Goal: Task Accomplishment & Management: Manage account settings

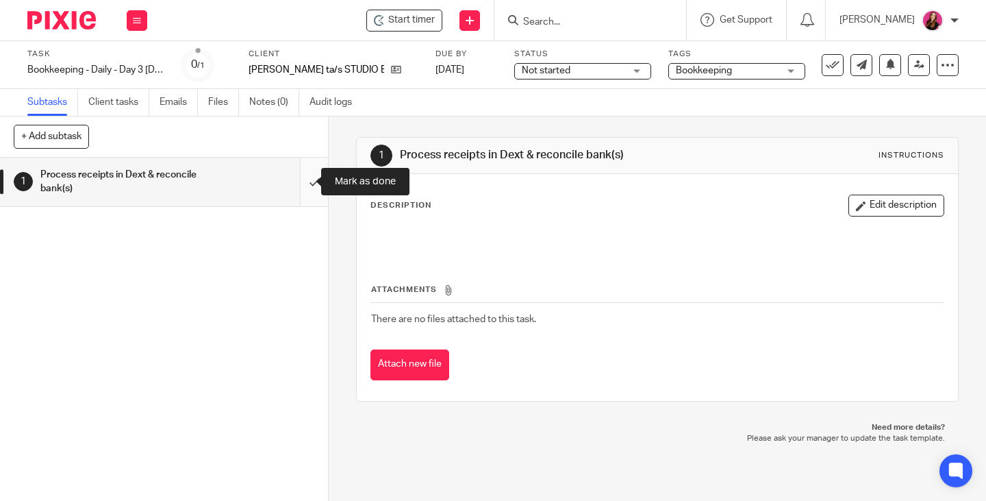
click at [303, 184] on input "submit" at bounding box center [164, 181] width 328 height 49
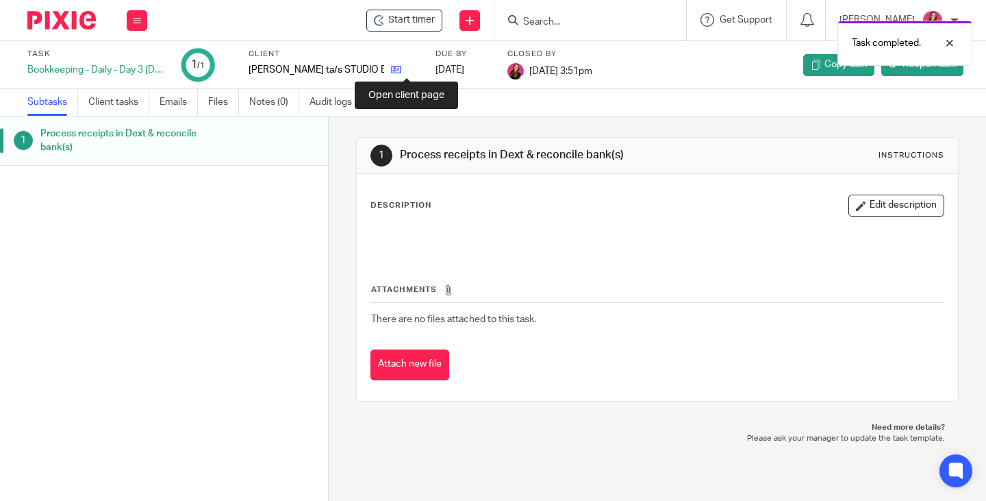
click at [401, 73] on icon at bounding box center [396, 69] width 10 height 10
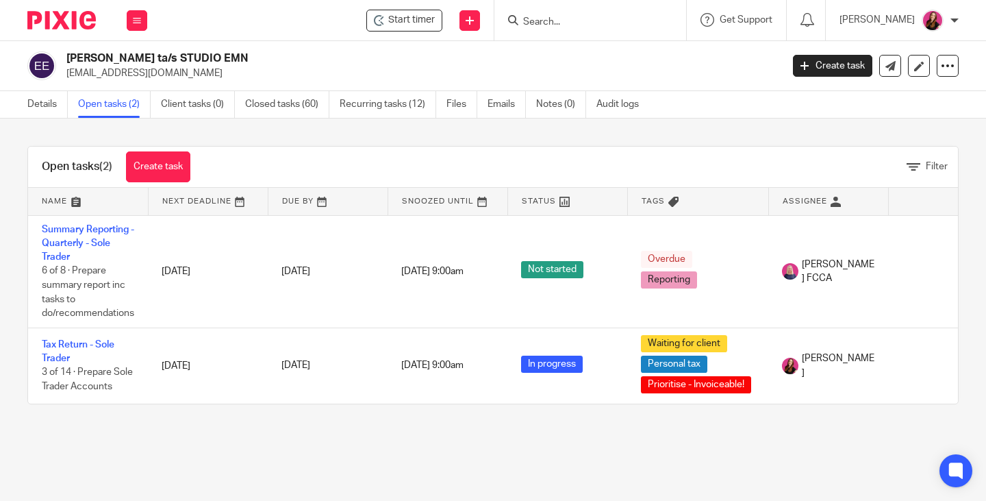
click at [130, 31] on div "Work Email Clients Team Reports Settings" at bounding box center [137, 20] width 48 height 40
click at [127, 65] on link "Work" at bounding box center [129, 64] width 22 height 10
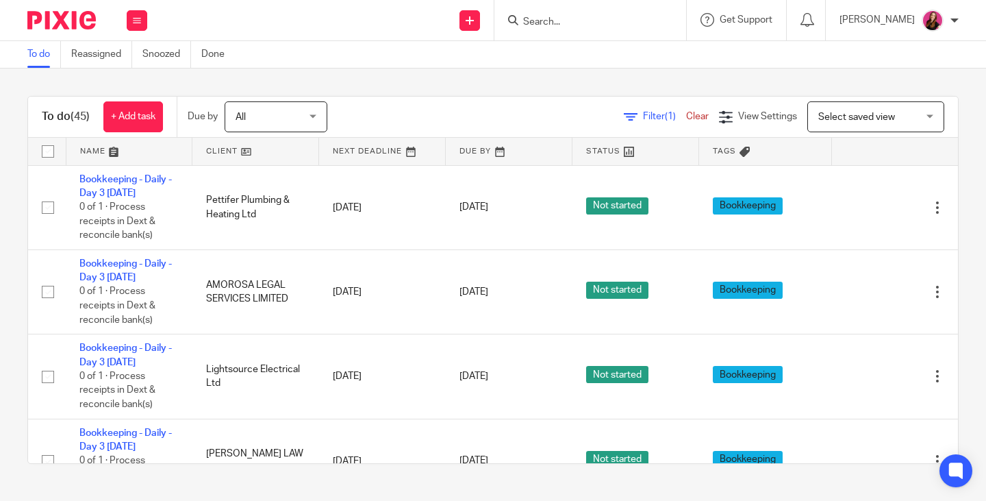
click at [570, 20] on input "Search" at bounding box center [583, 22] width 123 height 12
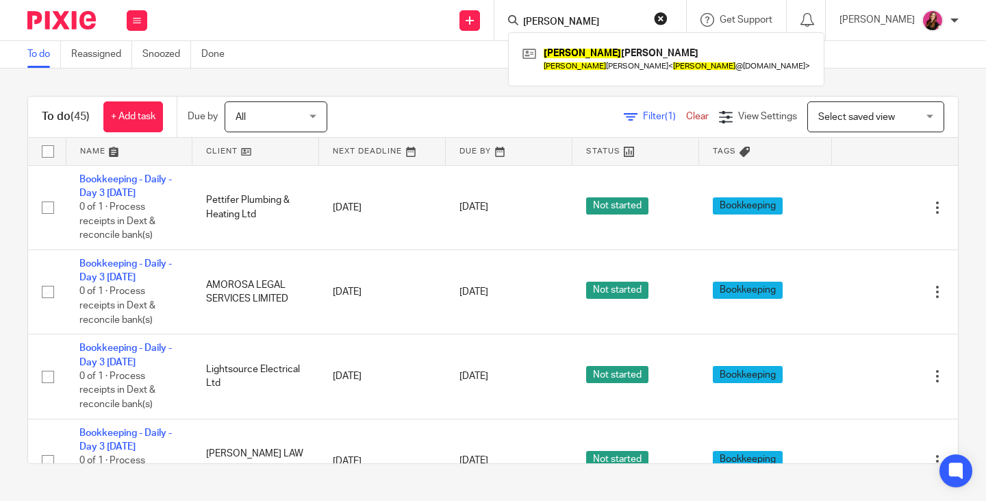
type input "damon"
click button "submit" at bounding box center [0, 0] width 0 height 0
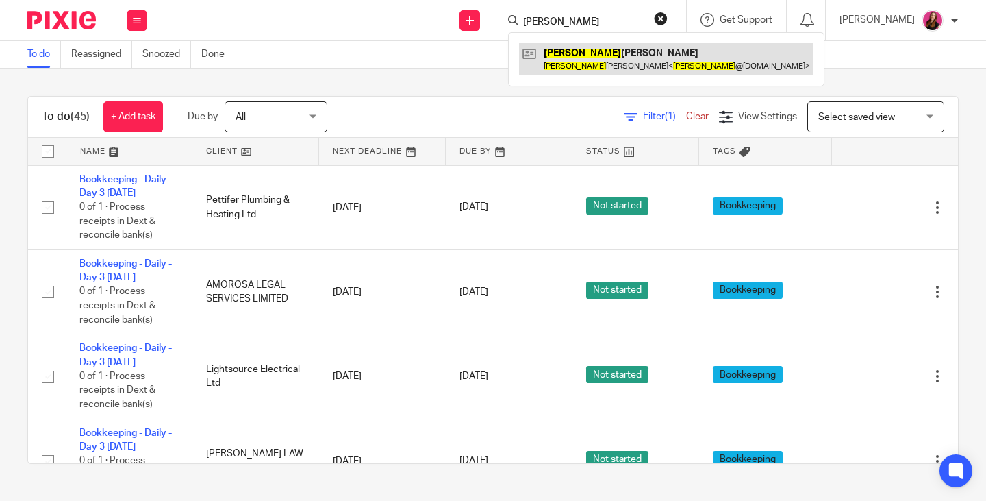
click at [651, 59] on link at bounding box center [666, 58] width 294 height 31
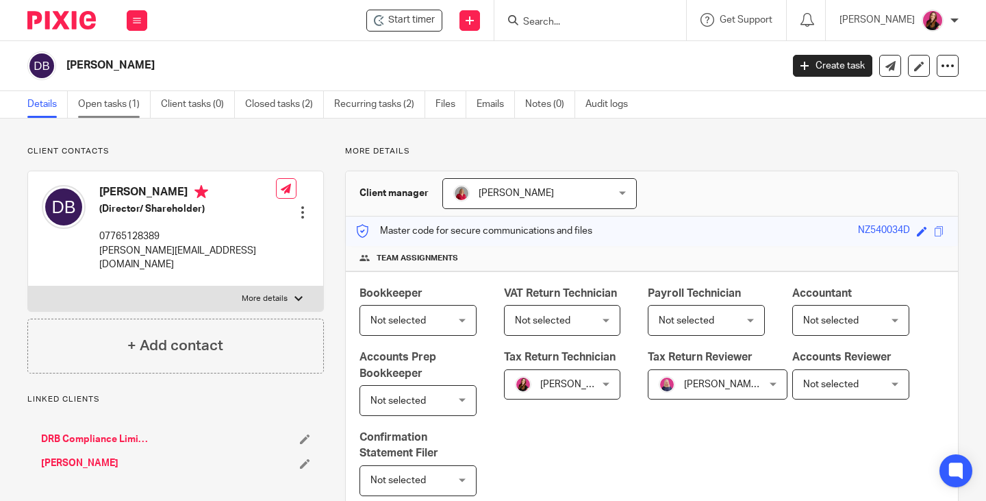
click at [95, 103] on link "Open tasks (1)" at bounding box center [114, 104] width 73 height 27
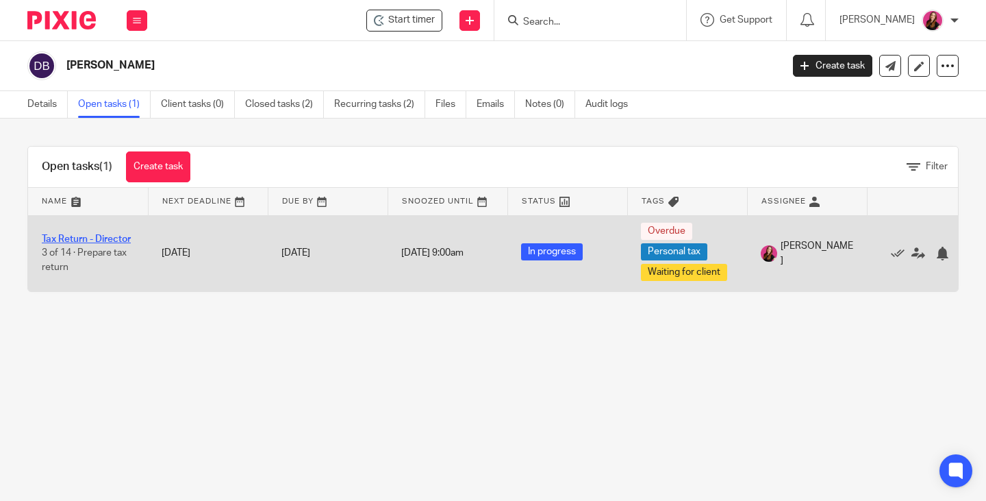
click at [117, 242] on link "Tax Return - Director" at bounding box center [86, 239] width 89 height 10
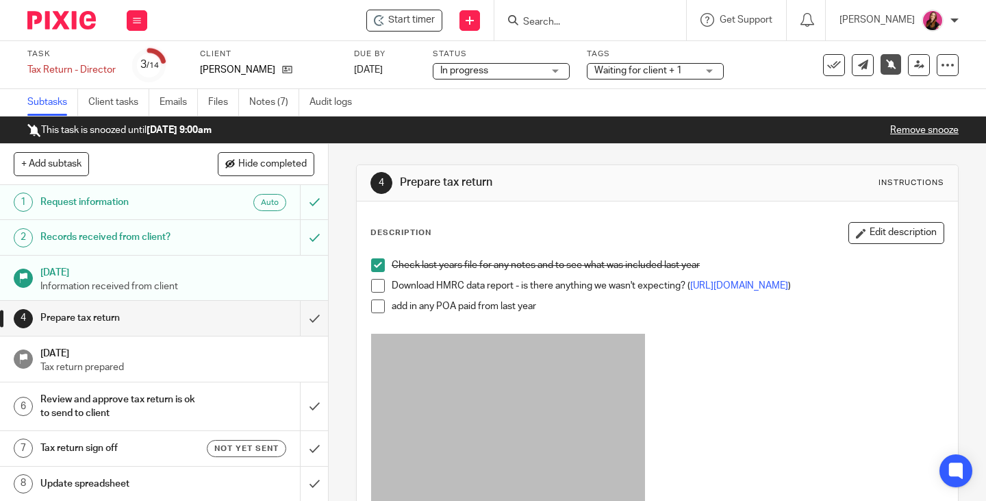
click at [664, 67] on span "Waiting for client + 1" at bounding box center [638, 71] width 88 height 10
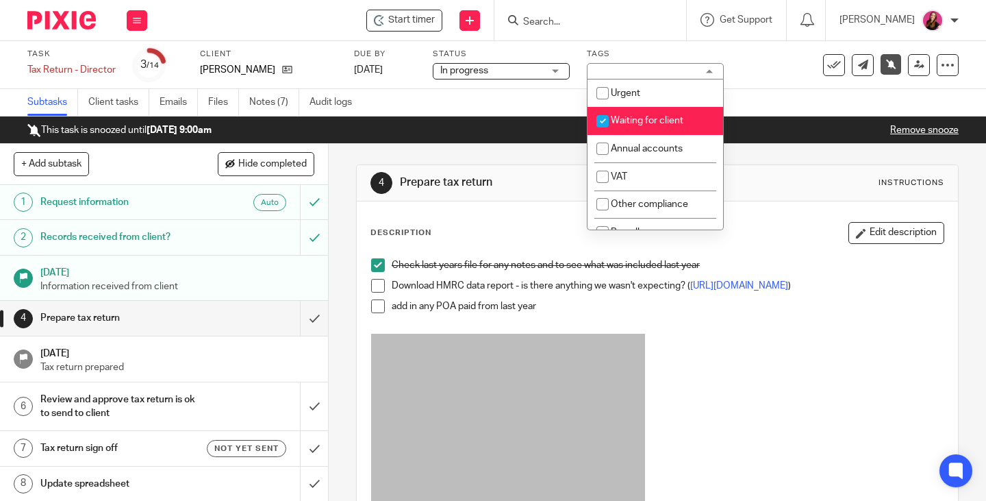
click at [668, 125] on span "Waiting for client" at bounding box center [647, 121] width 73 height 10
checkbox input "false"
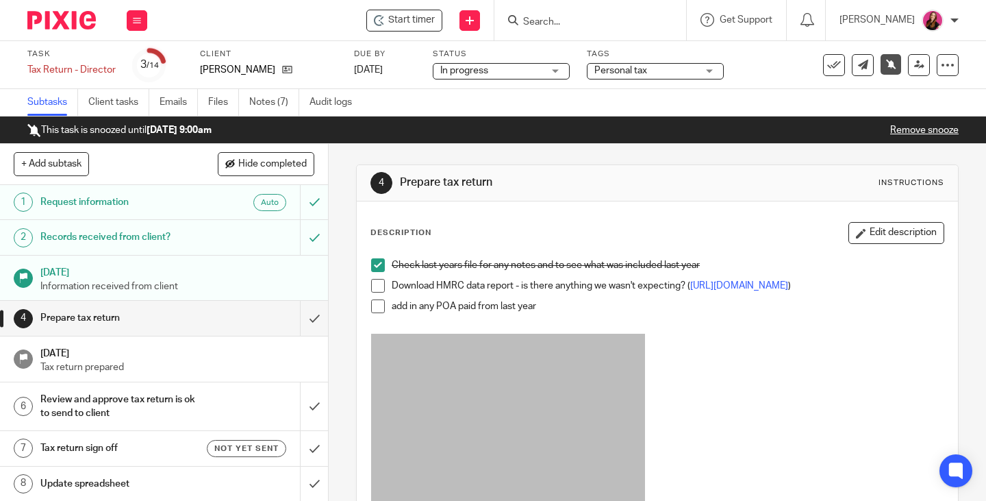
drag, startPoint x: 762, startPoint y: 115, endPoint x: 800, endPoint y: 113, distance: 37.7
click at [763, 116] on div "Subtasks Client tasks Emails Files Notes (7) Audit logs" at bounding box center [493, 102] width 986 height 27
click at [939, 133] on link "Remove snooze" at bounding box center [924, 130] width 68 height 10
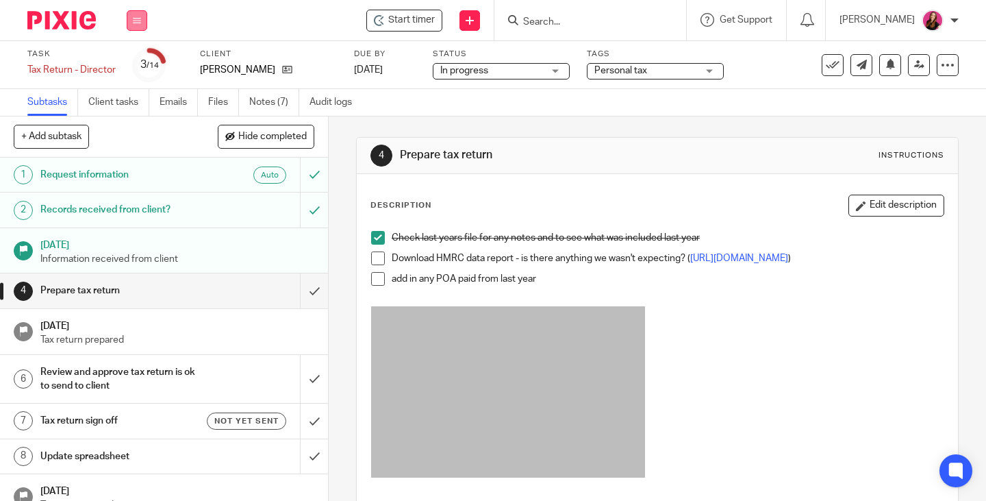
click at [140, 25] on button at bounding box center [137, 20] width 21 height 21
click at [141, 62] on link "Work" at bounding box center [130, 64] width 24 height 10
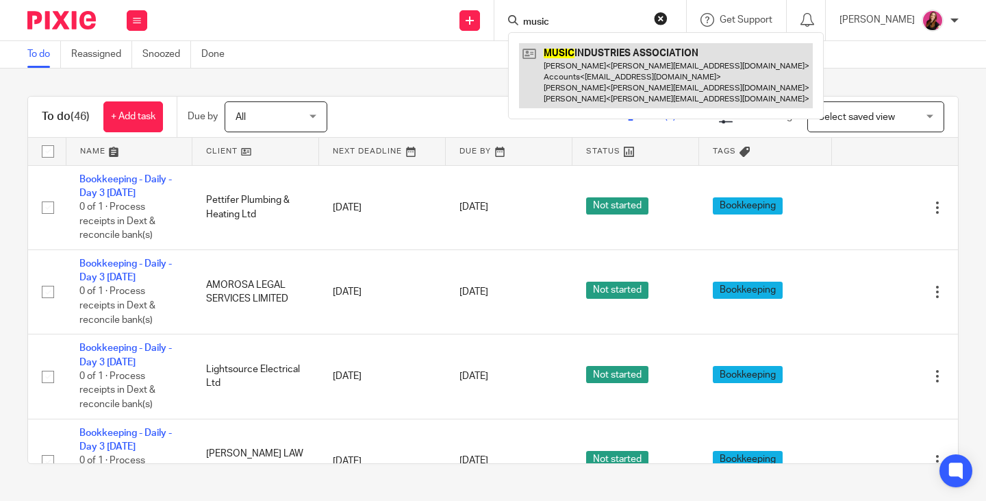
type input "music"
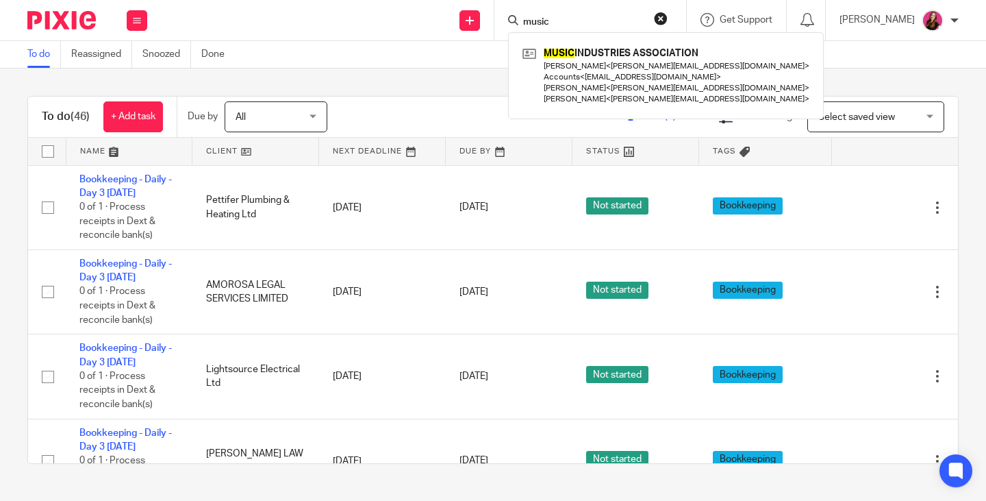
drag, startPoint x: 629, startPoint y: 68, endPoint x: 486, endPoint y: 67, distance: 142.4
click at [630, 68] on link at bounding box center [666, 75] width 294 height 65
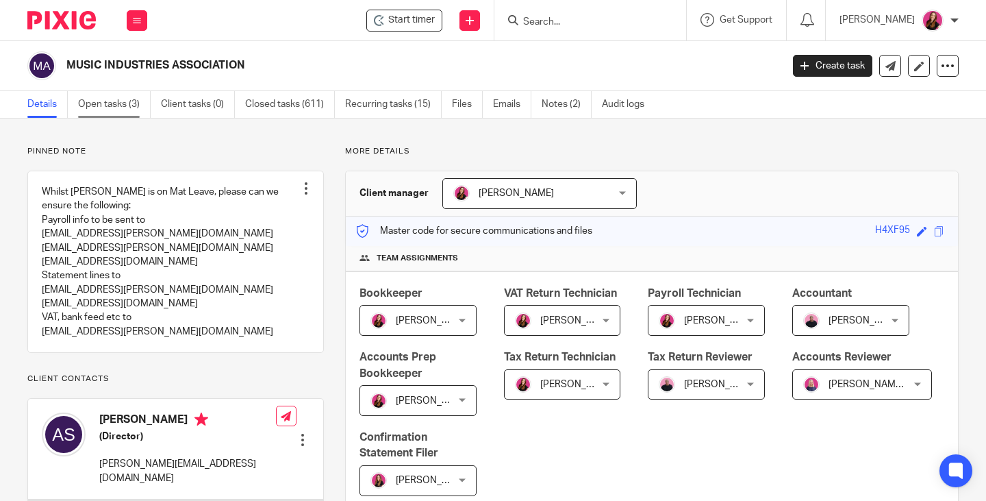
click at [122, 112] on link "Open tasks (3)" at bounding box center [114, 104] width 73 height 27
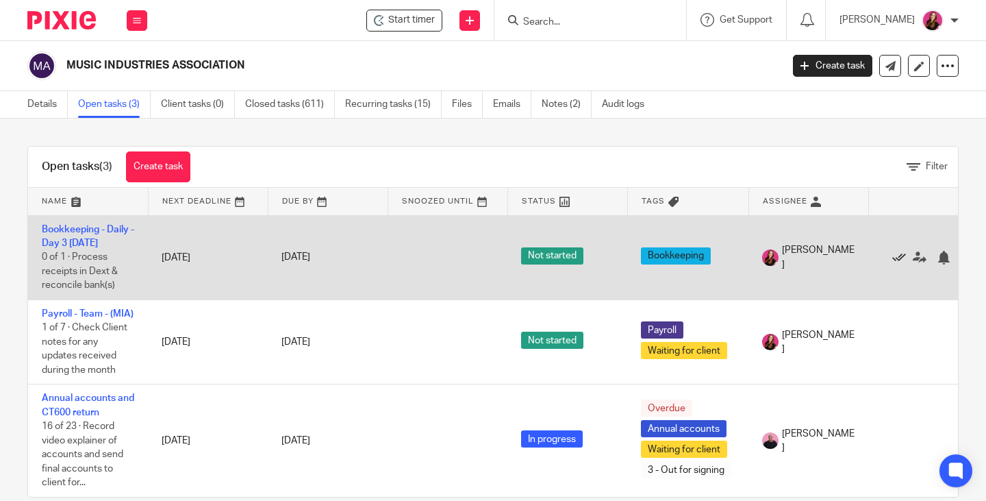
click at [896, 257] on icon at bounding box center [899, 258] width 14 height 14
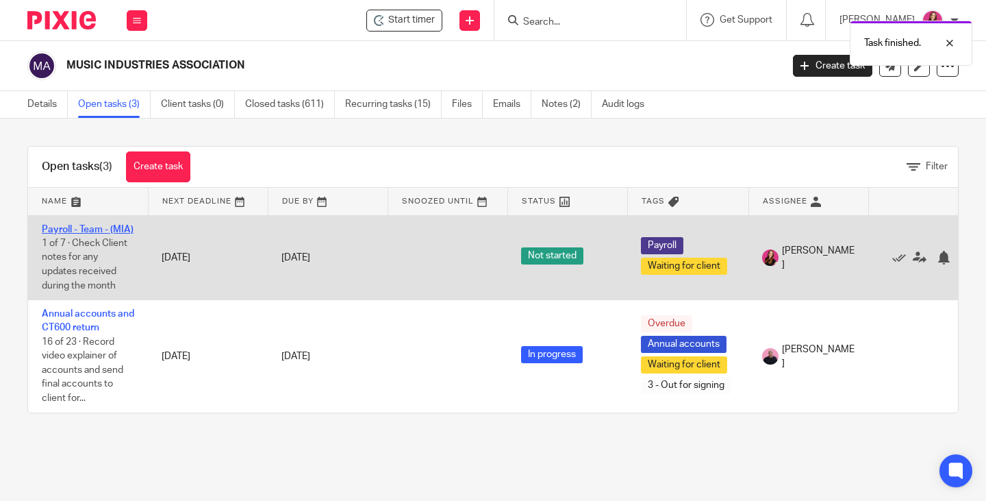
click at [79, 231] on link "Payroll - Team - (MIA)" at bounding box center [88, 230] width 92 height 10
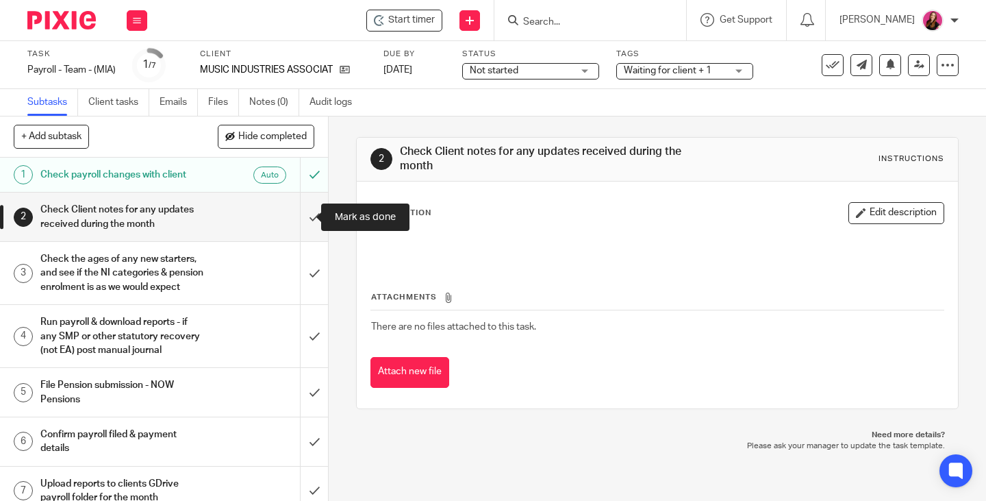
drag, startPoint x: 299, startPoint y: 214, endPoint x: 245, endPoint y: 184, distance: 61.3
click at [299, 214] on input "submit" at bounding box center [164, 216] width 328 height 49
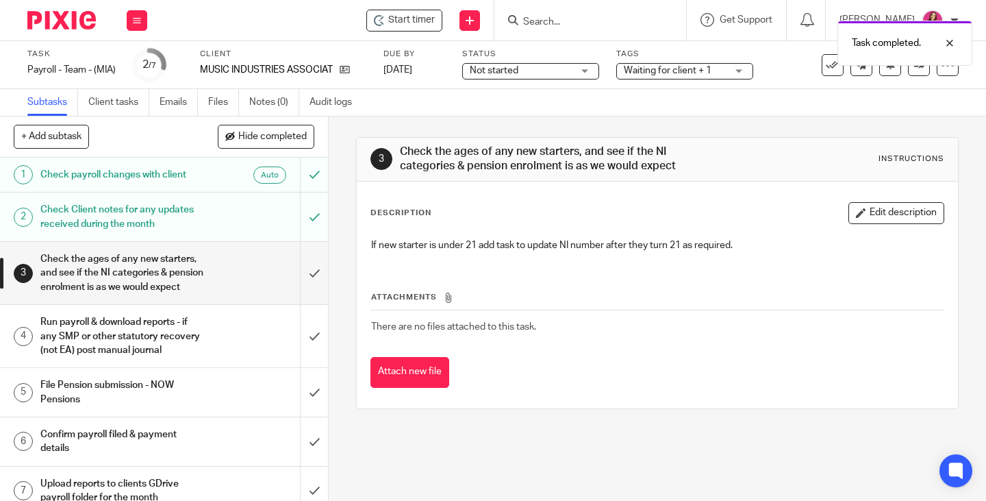
click at [687, 70] on span "Waiting for client + 1" at bounding box center [668, 71] width 88 height 10
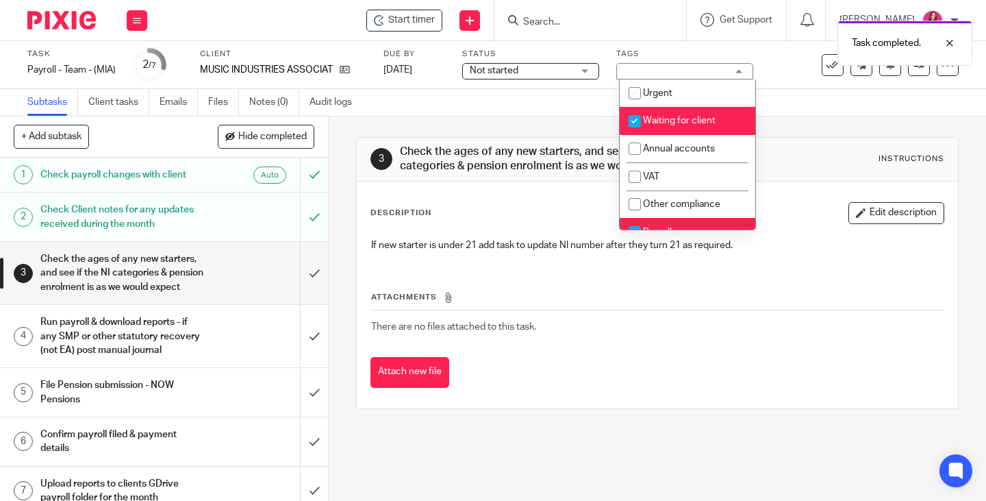
click at [692, 115] on li "Waiting for client" at bounding box center [688, 121] width 136 height 28
checkbox input "false"
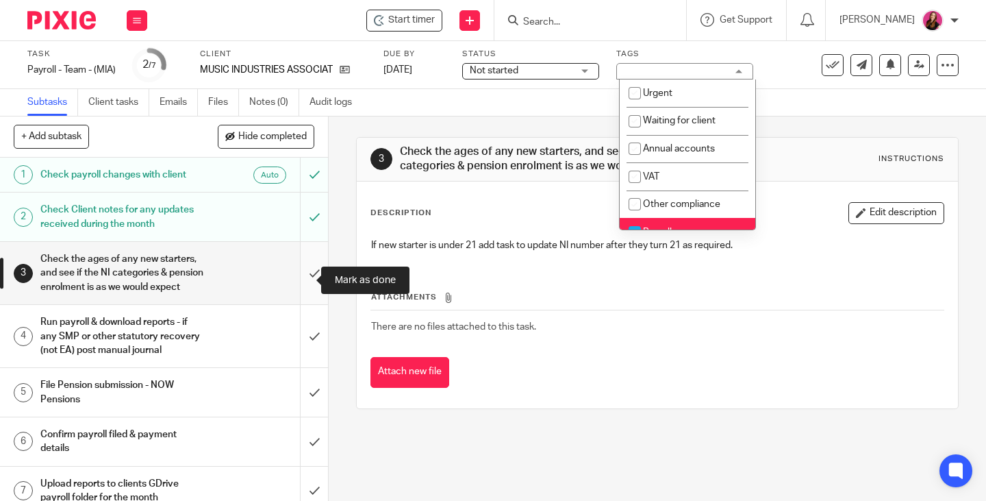
click at [296, 280] on input "submit" at bounding box center [164, 273] width 328 height 62
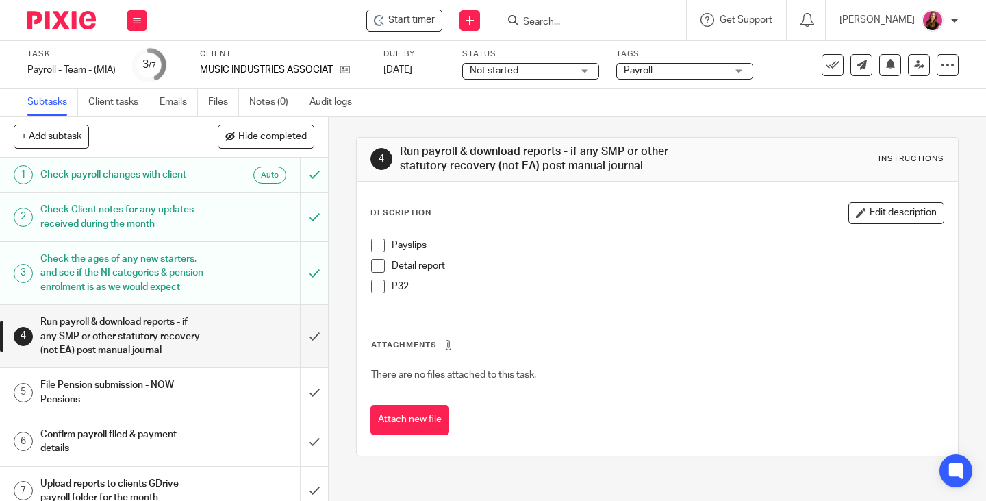
drag, startPoint x: 373, startPoint y: 248, endPoint x: 374, endPoint y: 270, distance: 22.6
click at [373, 248] on span at bounding box center [378, 245] width 14 height 14
click at [374, 270] on span at bounding box center [378, 266] width 14 height 14
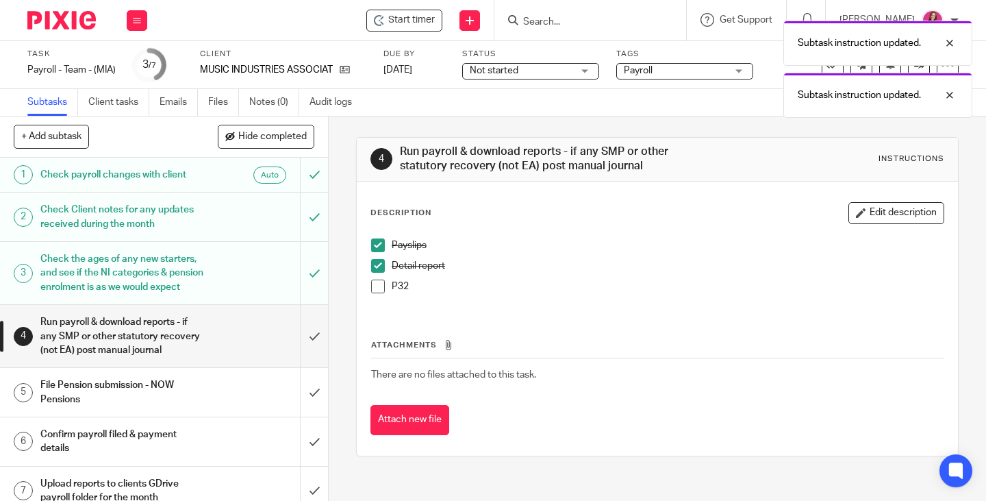
drag, startPoint x: 377, startPoint y: 284, endPoint x: 322, endPoint y: 296, distance: 56.1
click at [377, 284] on span at bounding box center [378, 286] width 14 height 14
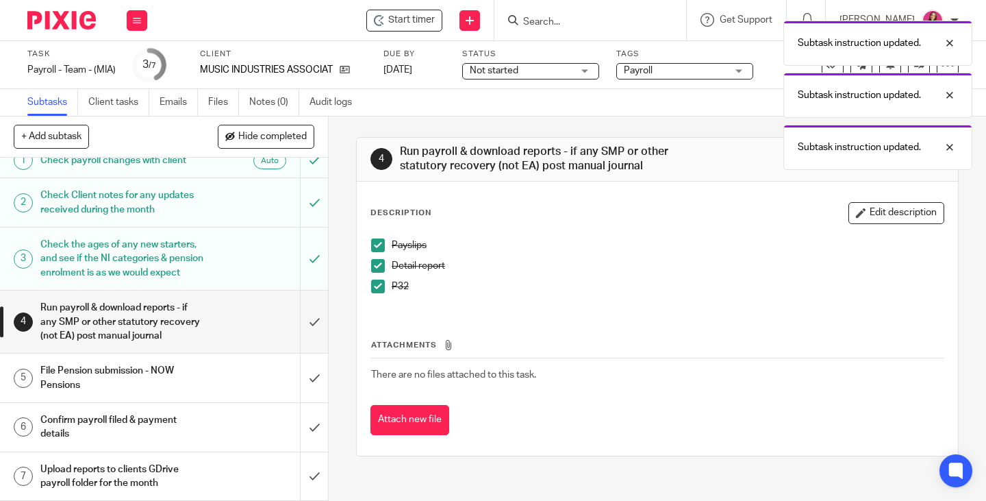
scroll to position [42, 0]
click at [301, 314] on input "submit" at bounding box center [164, 321] width 328 height 62
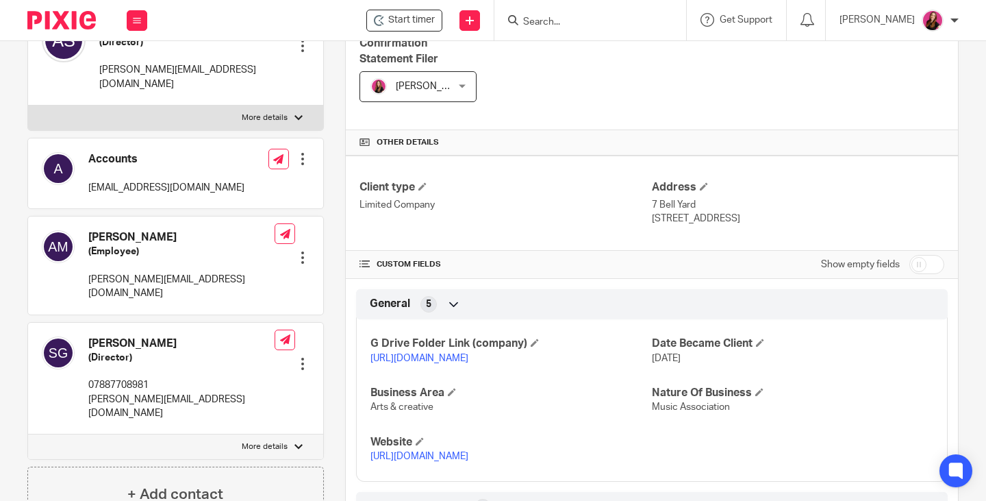
scroll to position [411, 0]
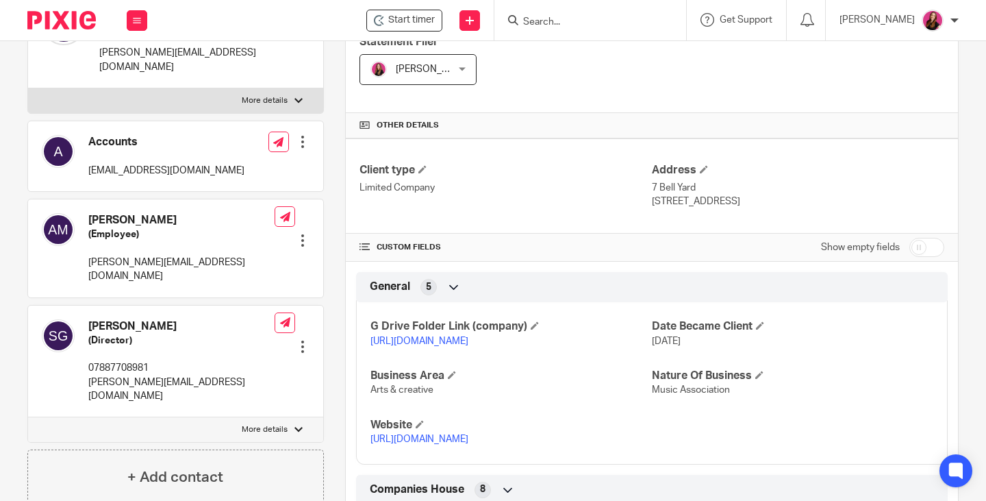
click at [468, 346] on link "https://drive.google.com/drive/folders/1wyj64cxAs7VhW543pF8xbBZZaxRID6fO?usp=dr…" at bounding box center [419, 341] width 98 height 10
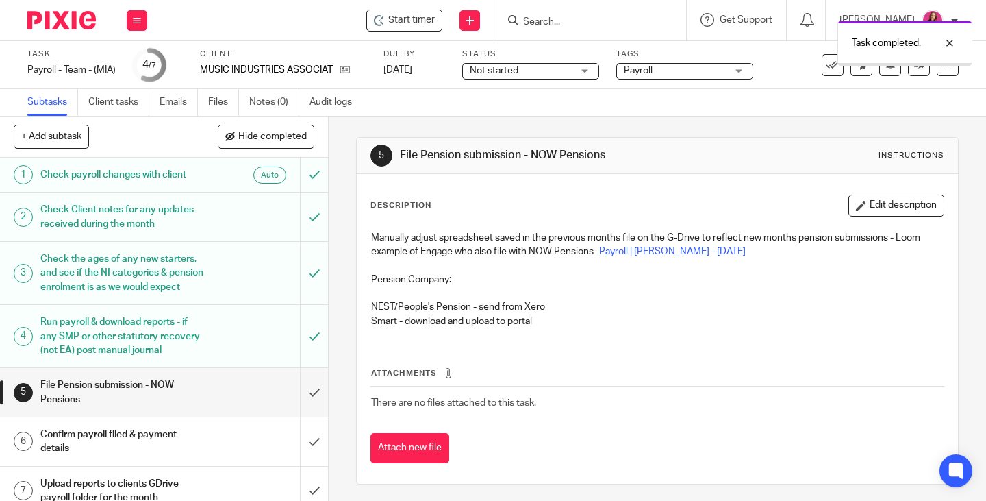
click at [208, 426] on div "Confirm payroll filed & payment details" at bounding box center [163, 441] width 246 height 35
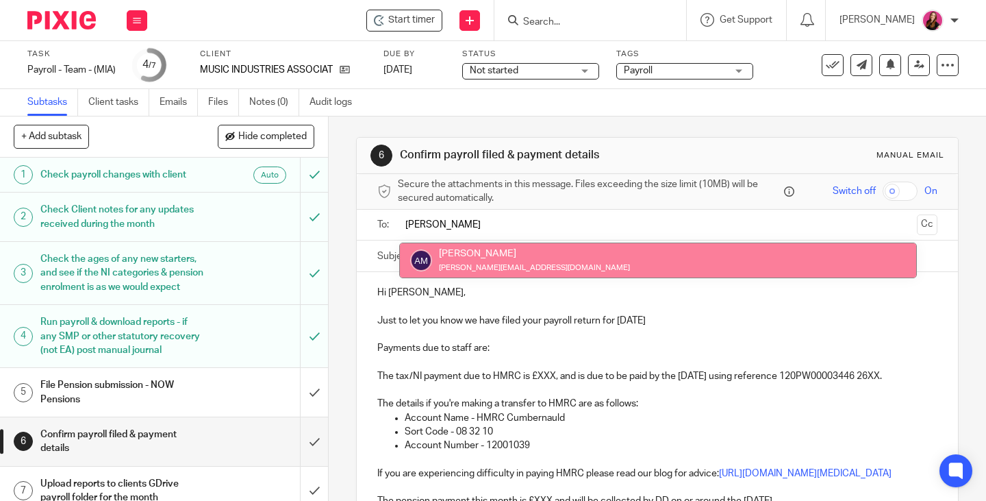
type input "[PERSON_NAME]"
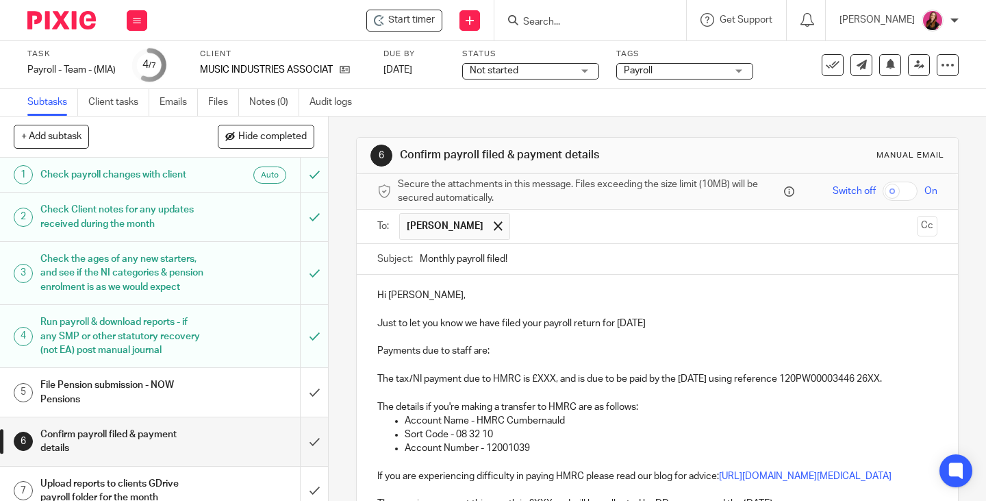
click at [917, 233] on button "Cc" at bounding box center [927, 226] width 21 height 21
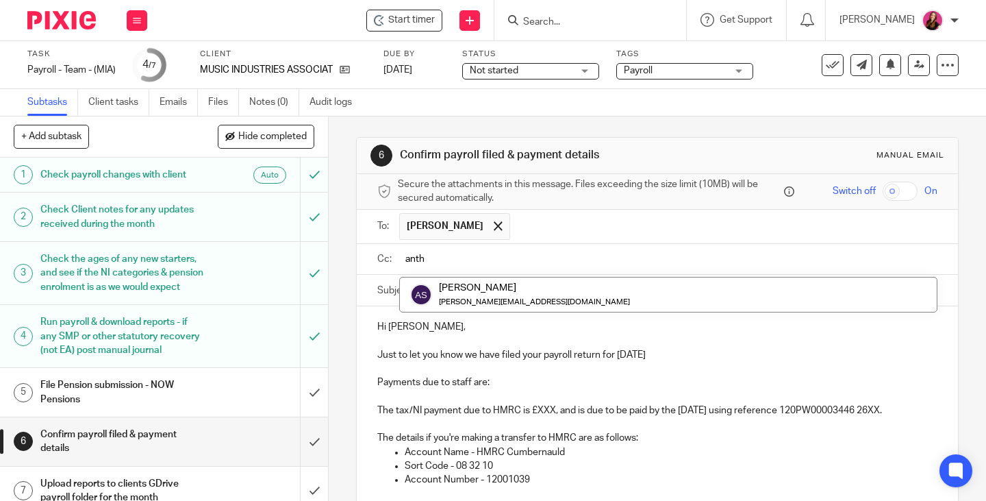
type input "anth"
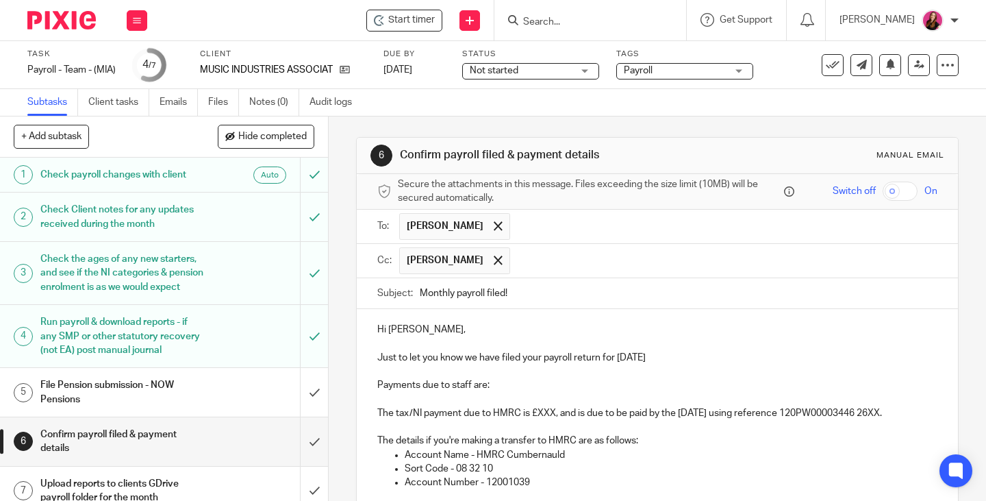
click at [445, 334] on p "Hi [PERSON_NAME]," at bounding box center [657, 330] width 560 height 14
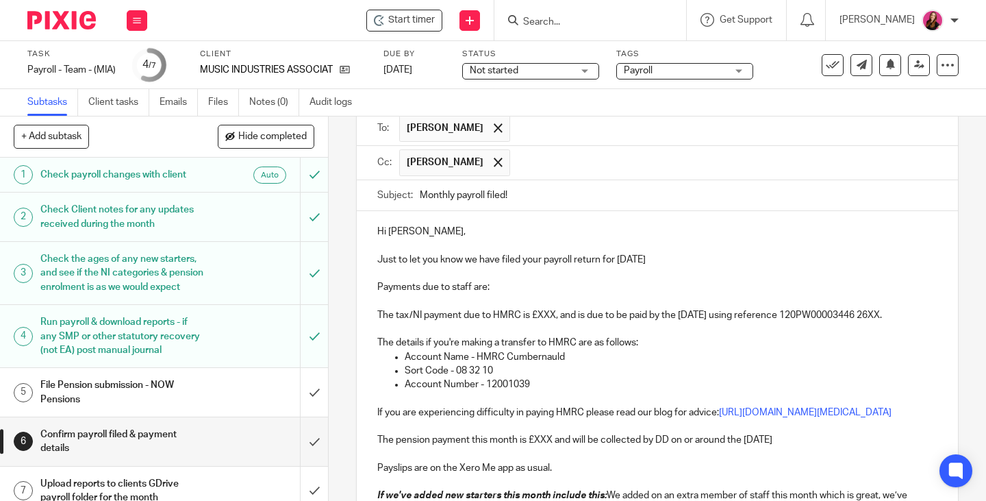
scroll to position [137, 0]
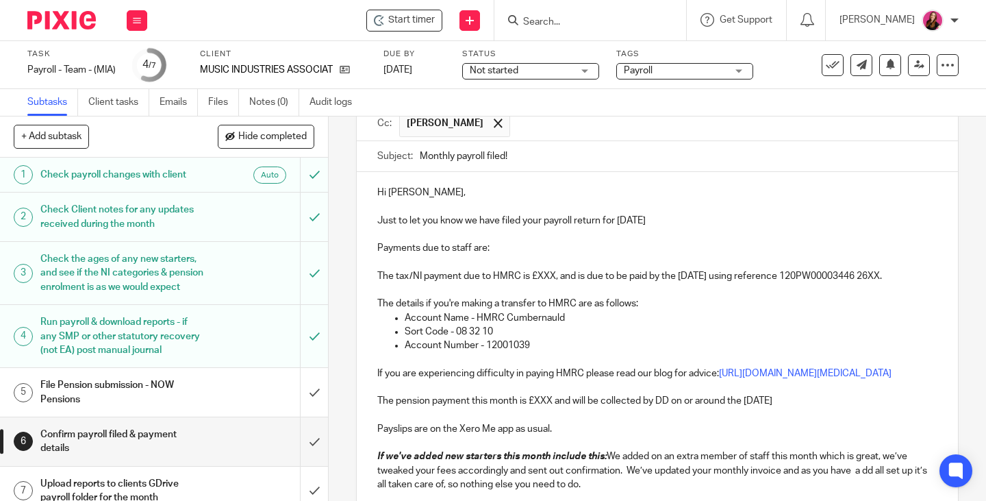
click at [514, 240] on p at bounding box center [657, 234] width 560 height 14
click at [518, 258] on p "The tax/NI payment due to HMRC is £XXX, and is due to be paid by the 22nd Septe…" at bounding box center [657, 269] width 560 height 28
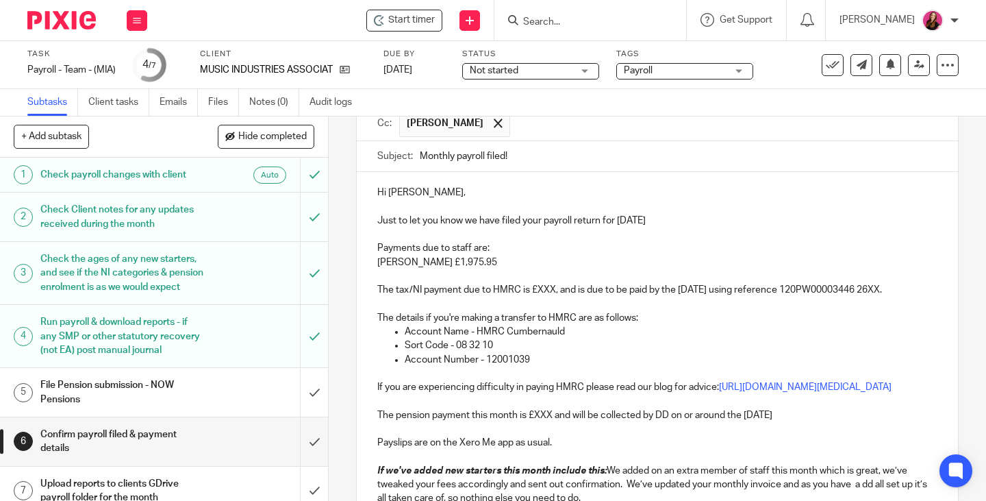
click at [548, 290] on p "The tax/NI payment due to HMRC is £XXX, and is due to be paid by the 22nd Septe…" at bounding box center [657, 283] width 560 height 28
click at [549, 286] on p "The tax/NI payment due to HMRC is £XXX, and is due to be paid by the 22nd Septe…" at bounding box center [657, 283] width 560 height 28
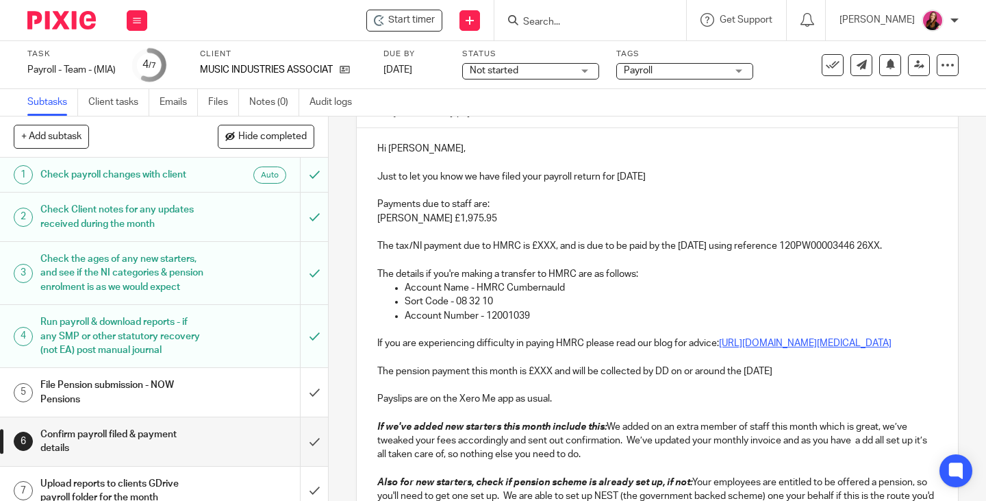
scroll to position [205, 0]
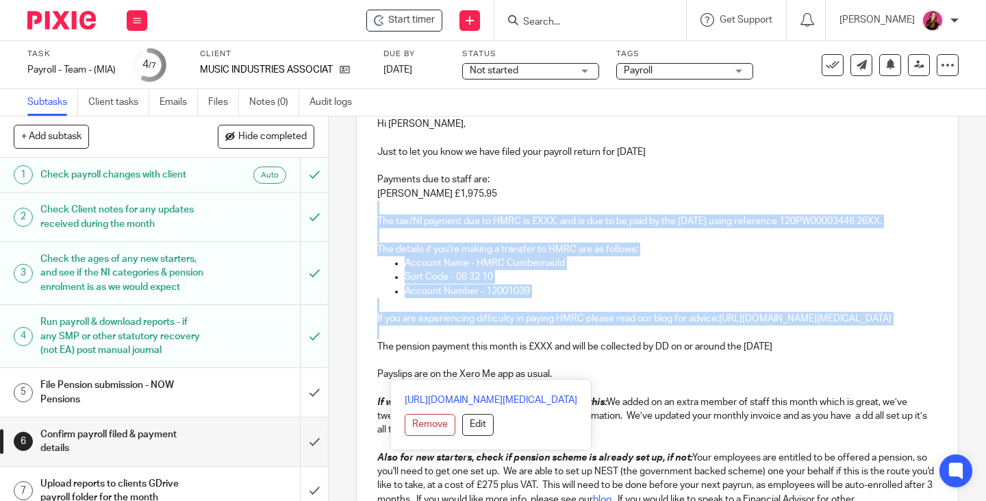
drag, startPoint x: 471, startPoint y: 367, endPoint x: 375, endPoint y: 210, distance: 184.4
click at [375, 210] on div "Hi Alice, Just to let you know we have filed your payroll return for August 202…" at bounding box center [657, 357] width 601 height 509
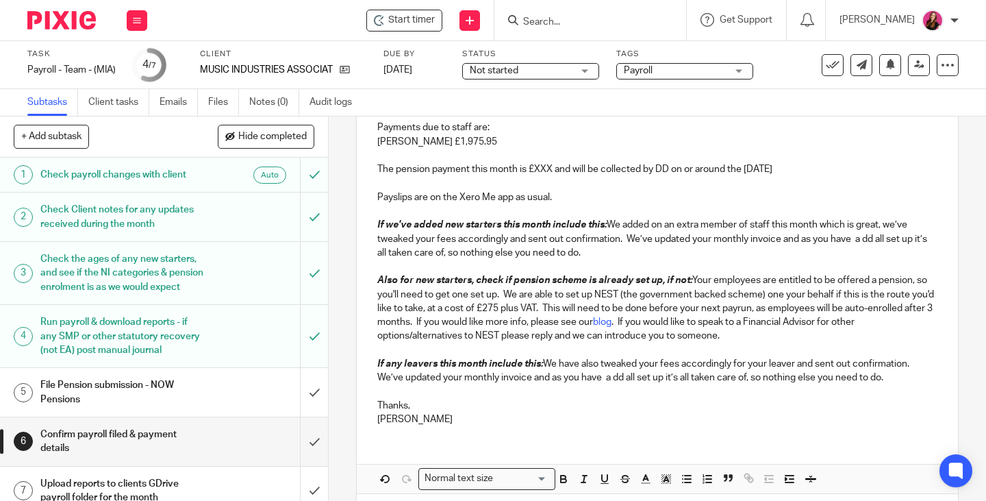
scroll to position [274, 0]
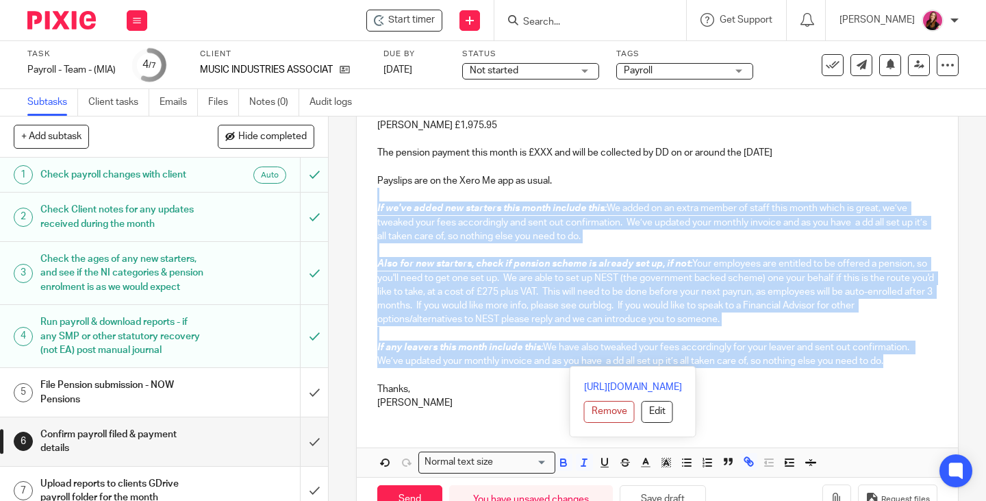
drag, startPoint x: 899, startPoint y: 365, endPoint x: 381, endPoint y: 197, distance: 545.0
click at [381, 197] on div "Hi Alice, Just to let you know we have filed your payroll return for August 202…" at bounding box center [657, 227] width 601 height 385
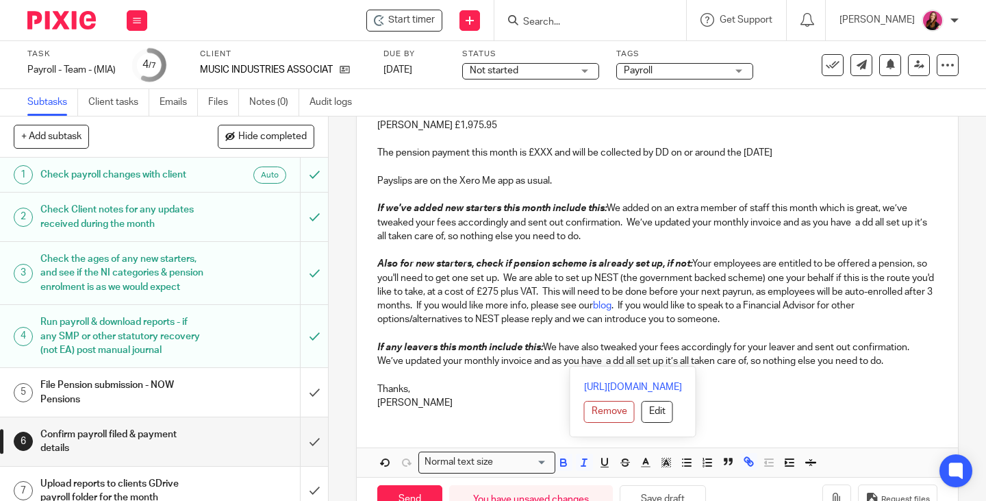
scroll to position [197, 0]
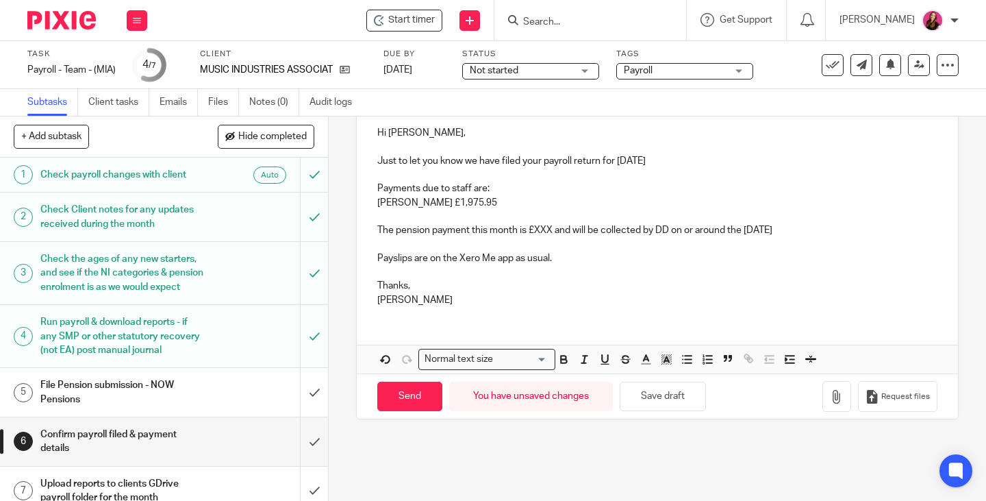
click at [548, 231] on p "The pension payment this month is £XXX and will be collected by DD on or around…" at bounding box center [657, 230] width 560 height 14
click at [550, 231] on p "The pension payment this month is £XXX and will be collected by DD on or around…" at bounding box center [657, 230] width 560 height 14
click at [856, 233] on p "The pension payment this month is £153.89 and will be collected by DD on or aro…" at bounding box center [657, 230] width 560 height 14
click at [408, 392] on input "Send" at bounding box center [409, 395] width 65 height 29
type input "Sent"
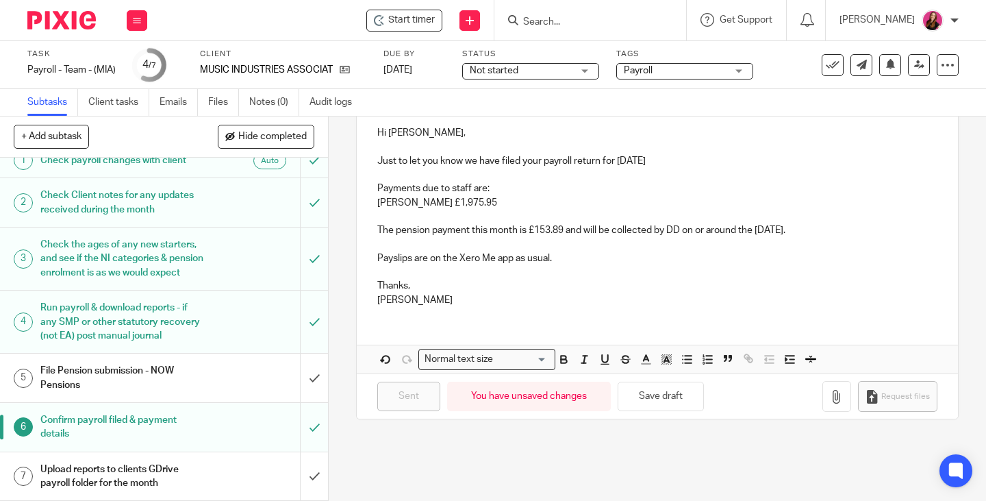
scroll to position [42, 0]
click at [300, 473] on input "submit" at bounding box center [164, 476] width 328 height 49
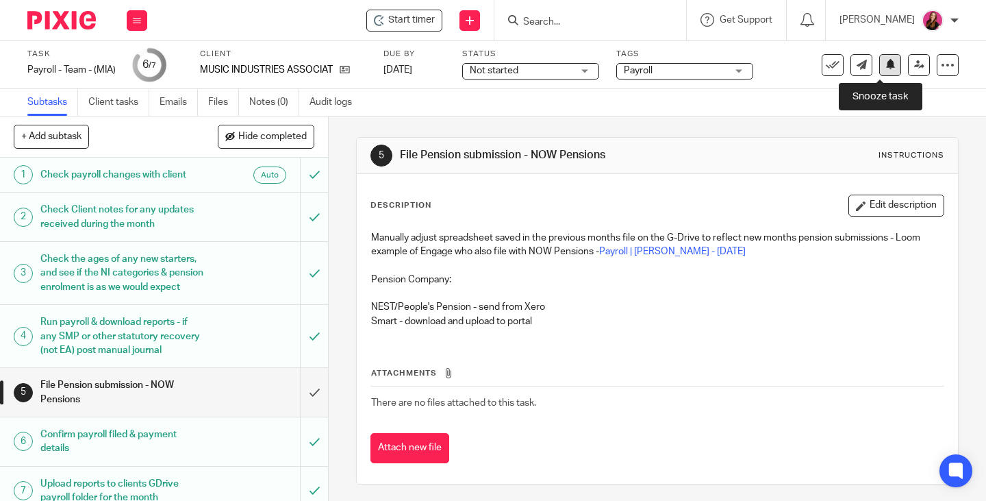
click at [879, 68] on button at bounding box center [890, 65] width 22 height 22
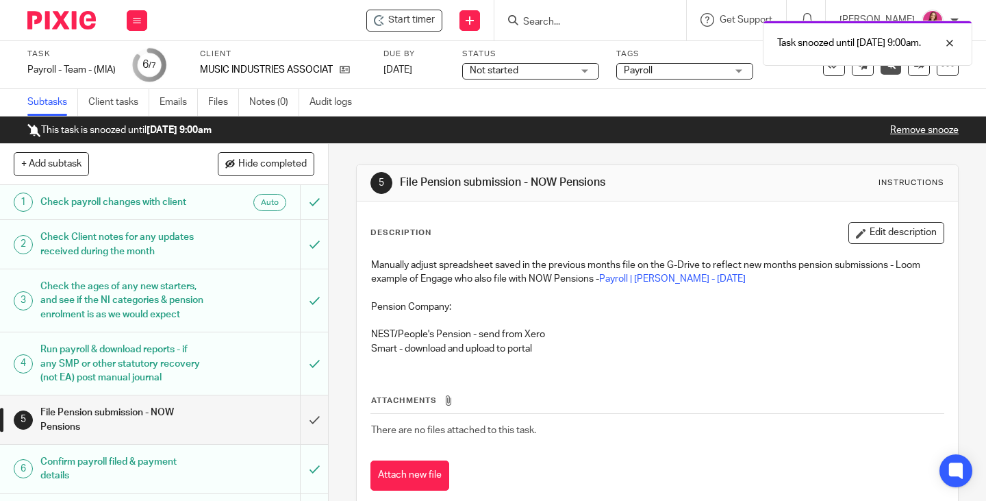
click at [139, 23] on icon at bounding box center [137, 20] width 8 height 8
click at [135, 64] on link "Work" at bounding box center [130, 64] width 24 height 10
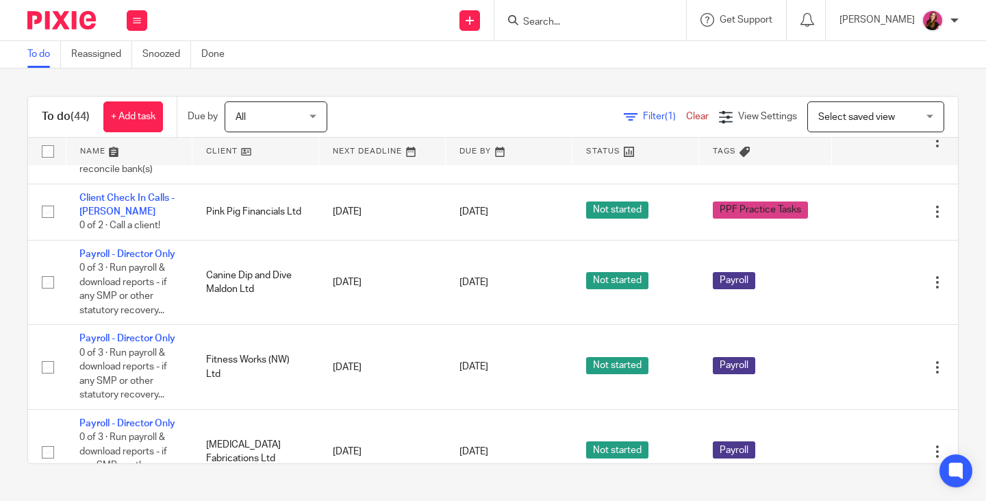
scroll to position [1096, 0]
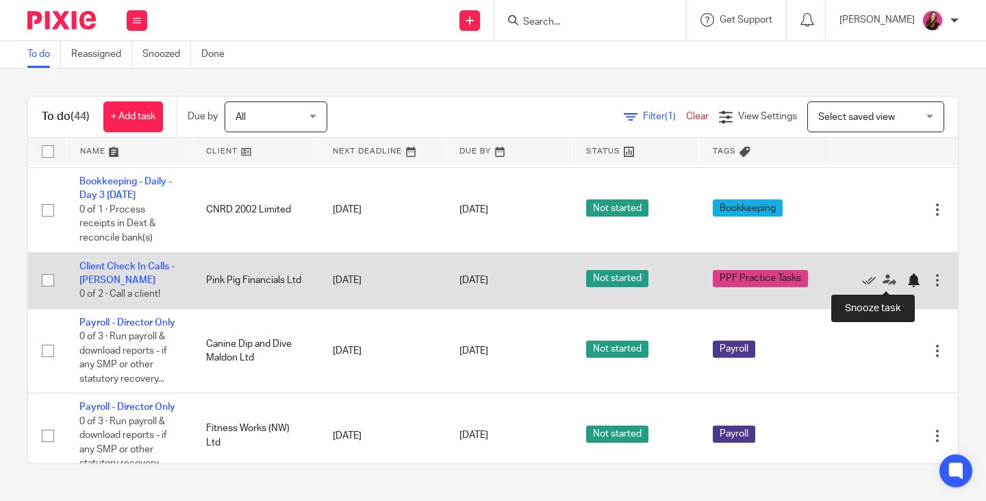
click at [907, 281] on div at bounding box center [914, 280] width 14 height 14
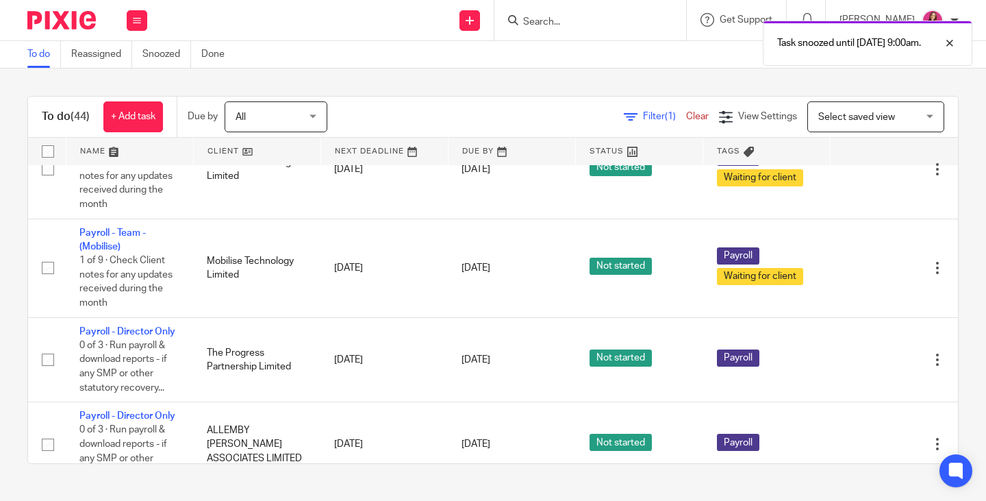
scroll to position [2465, 0]
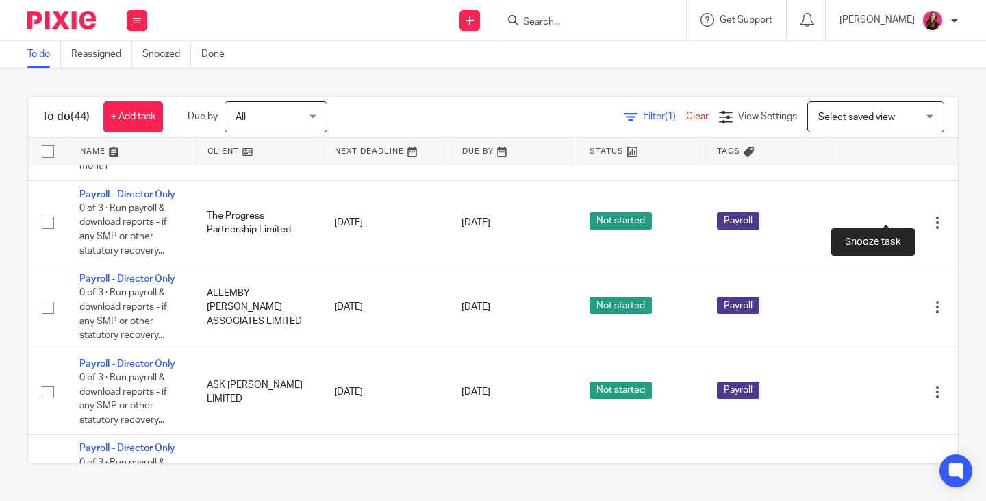
click at [907, 39] on div at bounding box center [914, 32] width 14 height 14
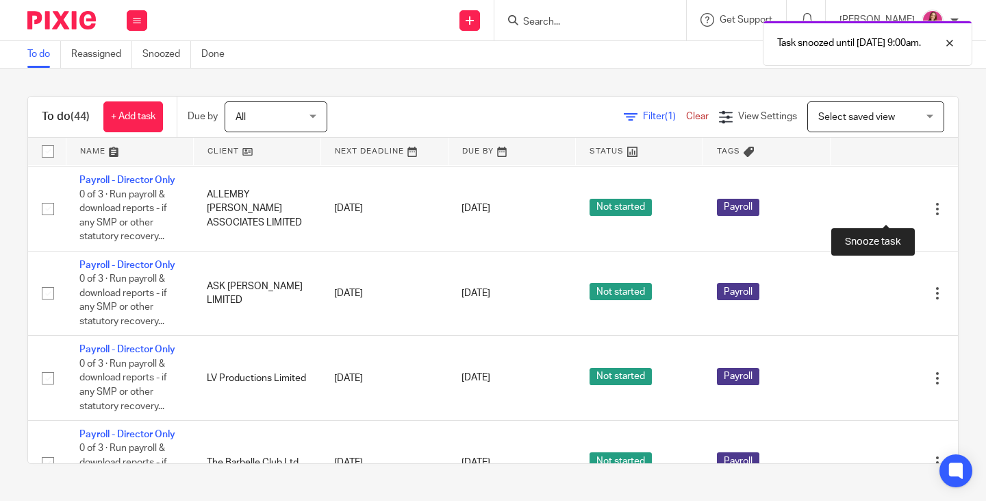
click at [907, 39] on div at bounding box center [914, 32] width 14 height 14
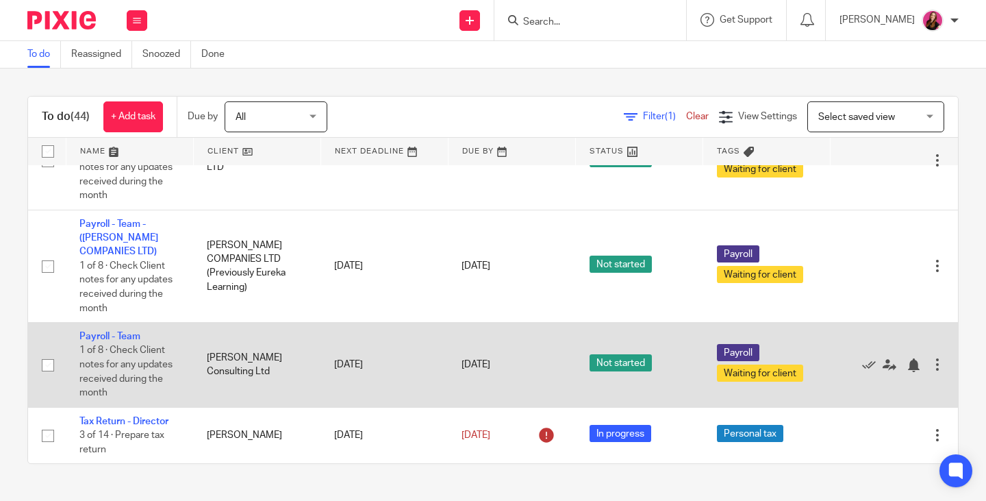
scroll to position [3449, 0]
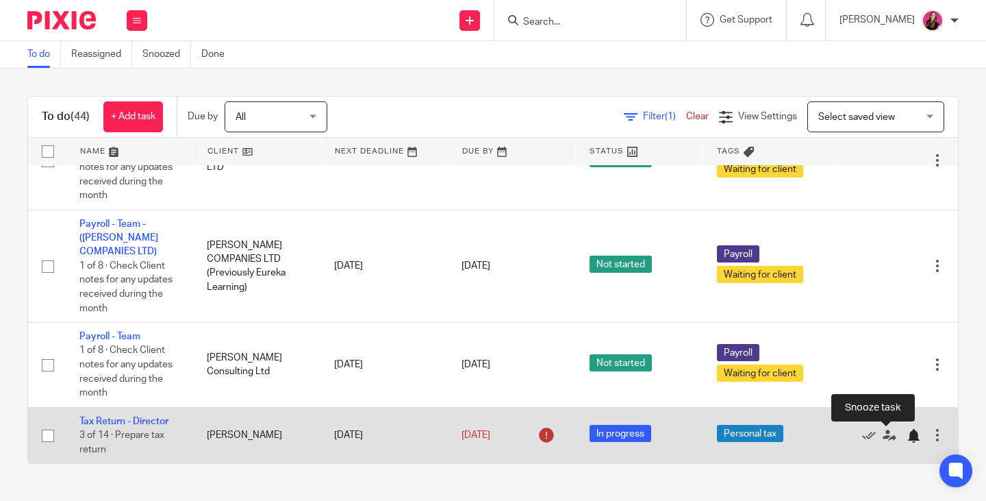
click at [907, 433] on div at bounding box center [914, 436] width 14 height 14
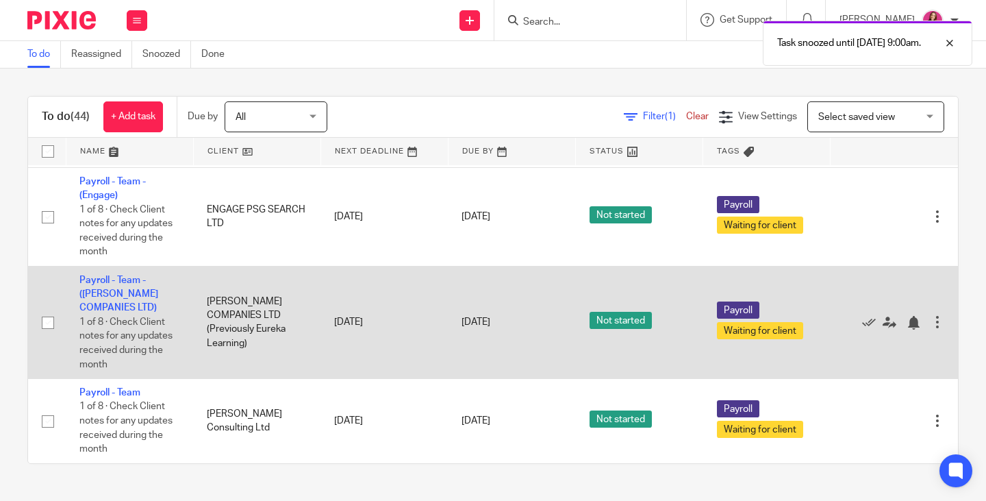
scroll to position [3392, 0]
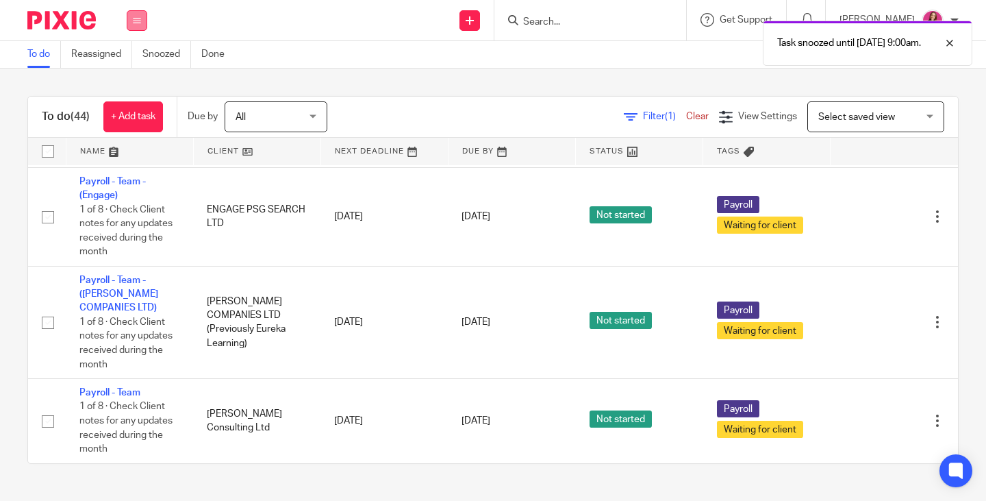
click at [137, 25] on button at bounding box center [137, 20] width 21 height 21
click at [135, 64] on link "Work" at bounding box center [130, 64] width 24 height 10
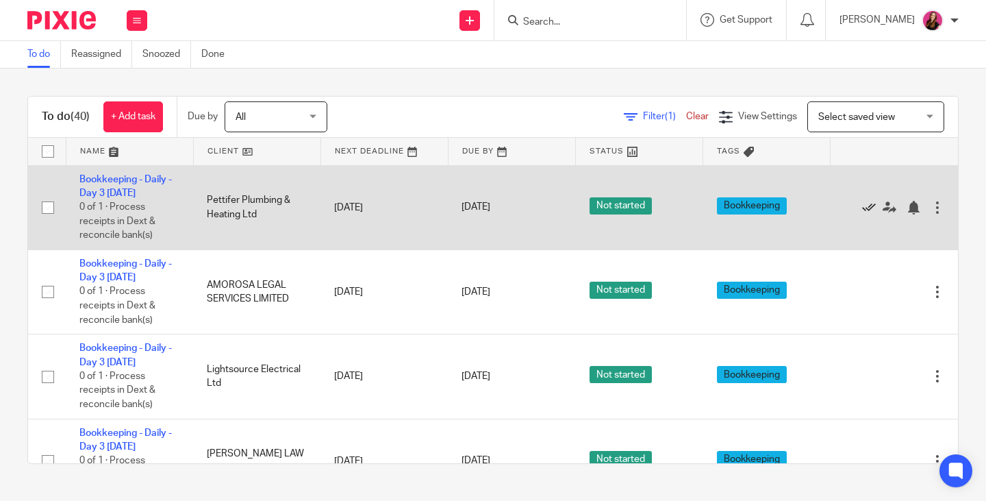
click at [862, 209] on icon at bounding box center [869, 208] width 14 height 14
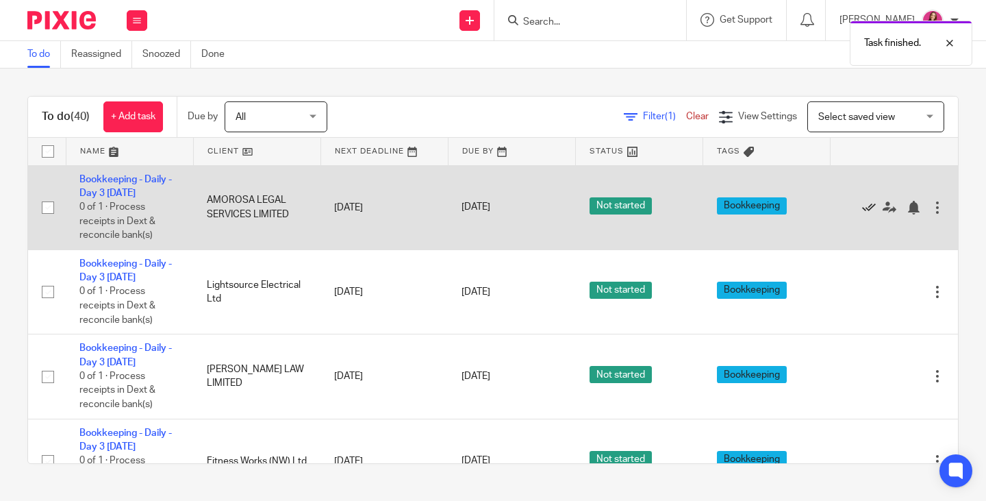
click at [862, 207] on icon at bounding box center [869, 208] width 14 height 14
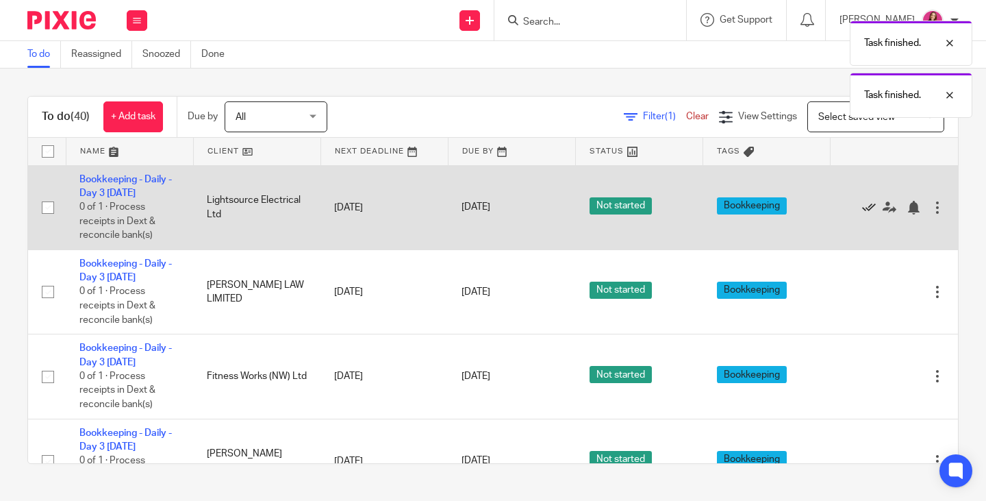
click at [862, 207] on icon at bounding box center [869, 208] width 14 height 14
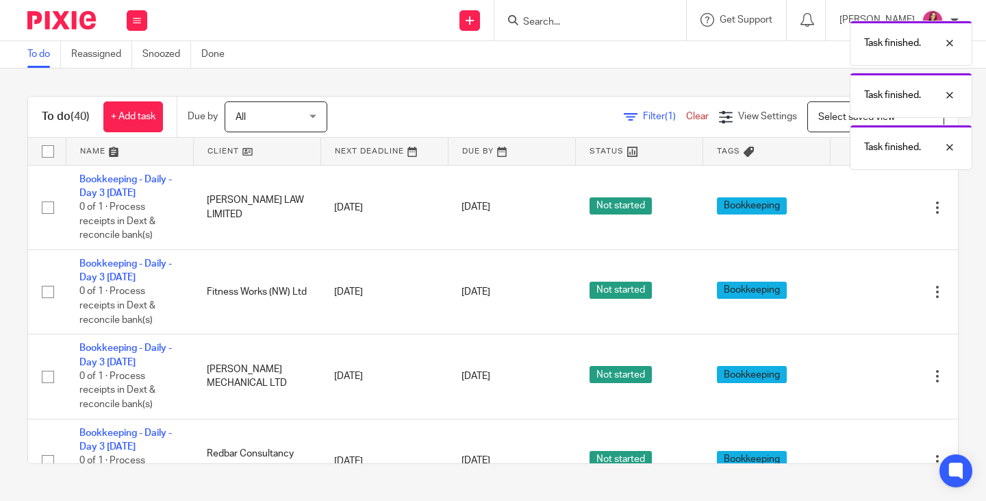
click at [862, 207] on icon at bounding box center [869, 208] width 14 height 14
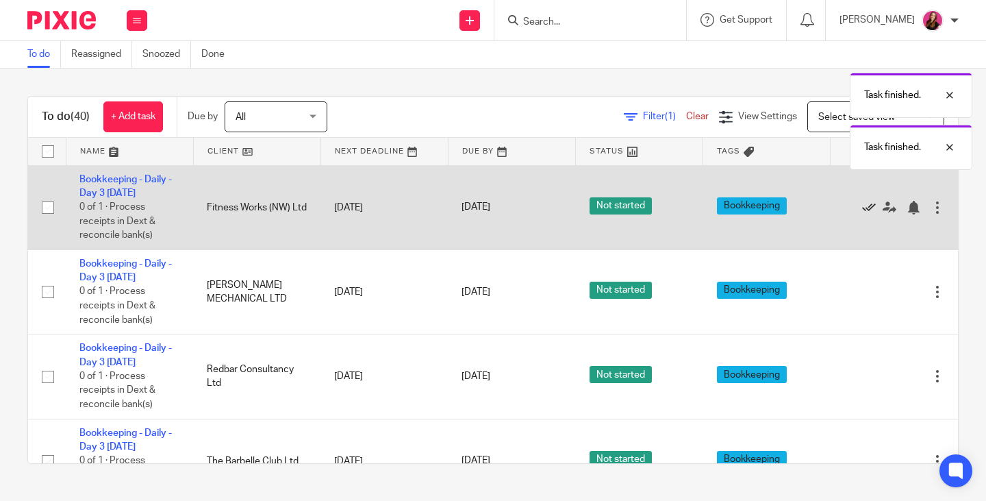
click at [862, 209] on icon at bounding box center [869, 208] width 14 height 14
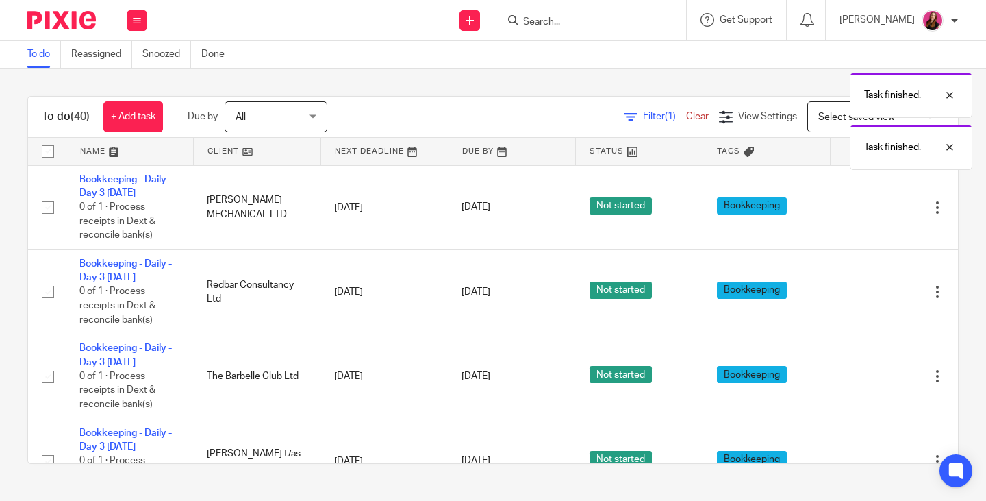
click at [862, 209] on icon at bounding box center [869, 208] width 14 height 14
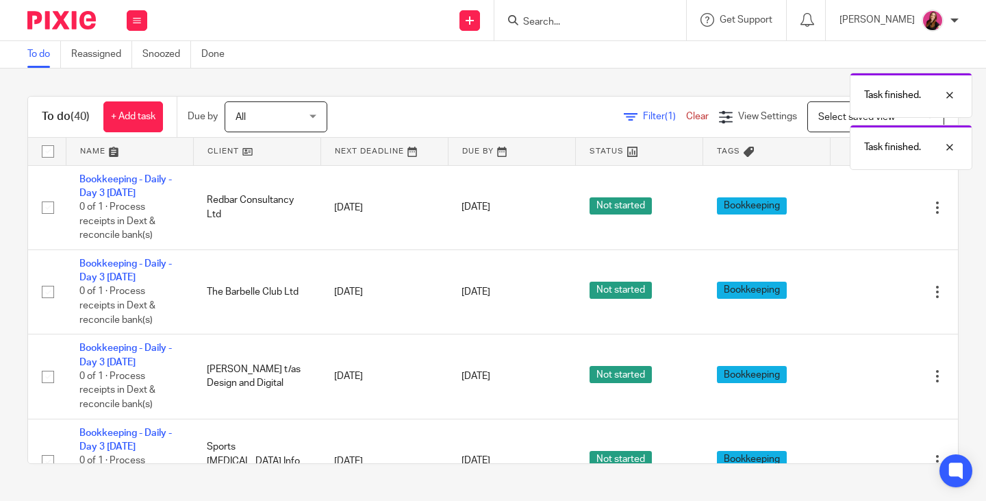
click at [862, 209] on icon at bounding box center [869, 208] width 14 height 14
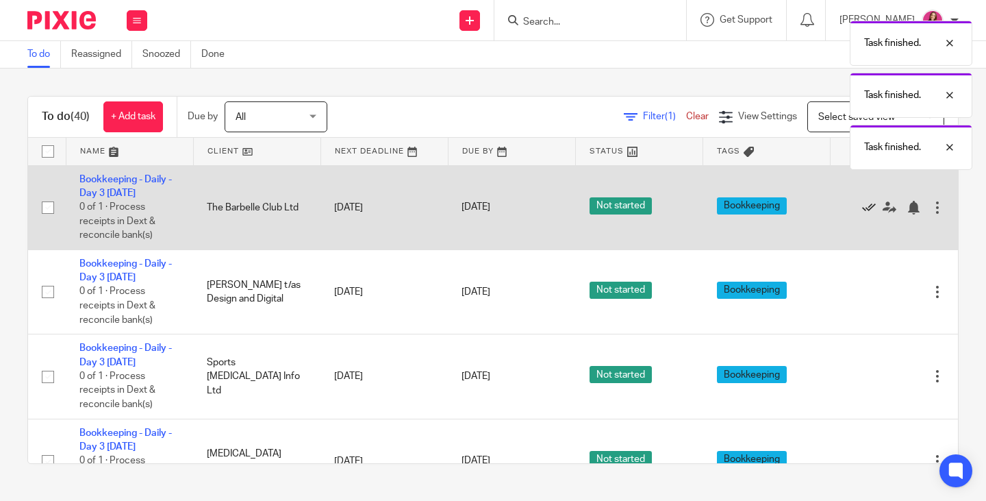
click at [862, 209] on icon at bounding box center [869, 208] width 14 height 14
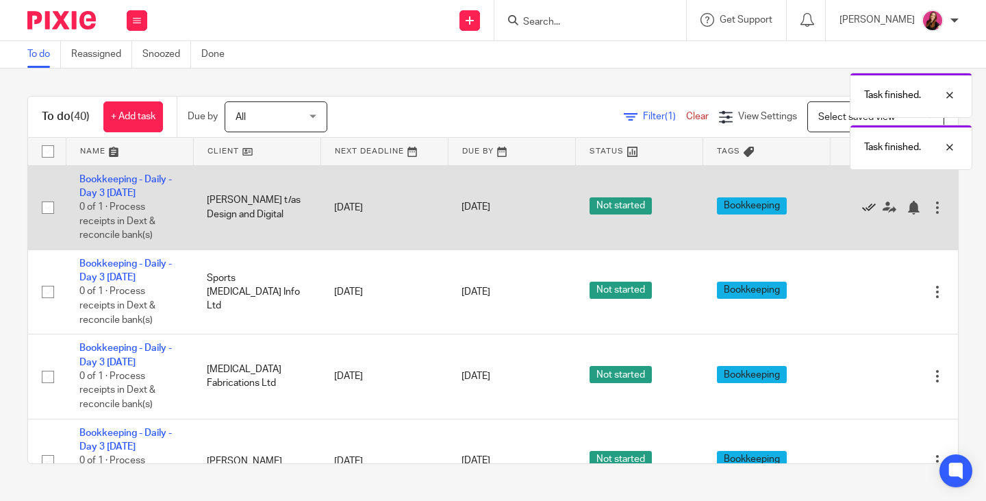
click at [862, 207] on icon at bounding box center [869, 208] width 14 height 14
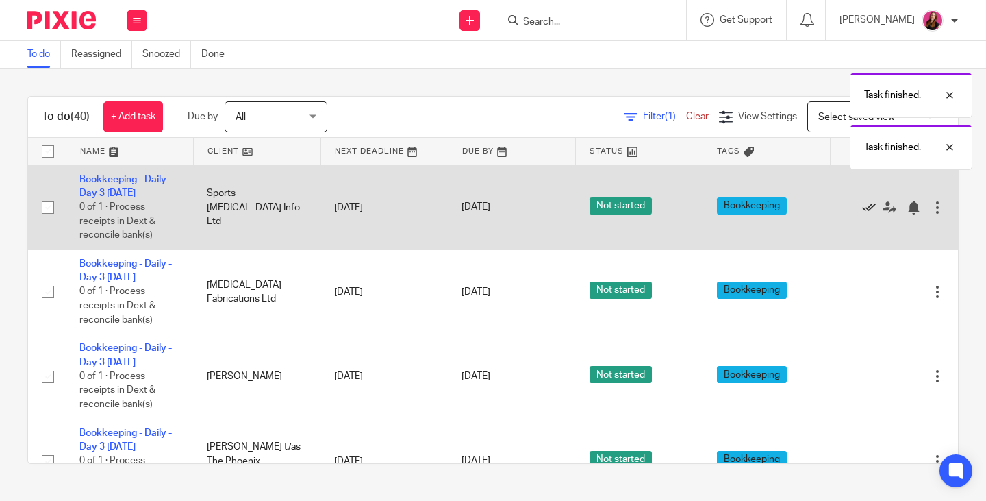
click at [862, 207] on icon at bounding box center [869, 208] width 14 height 14
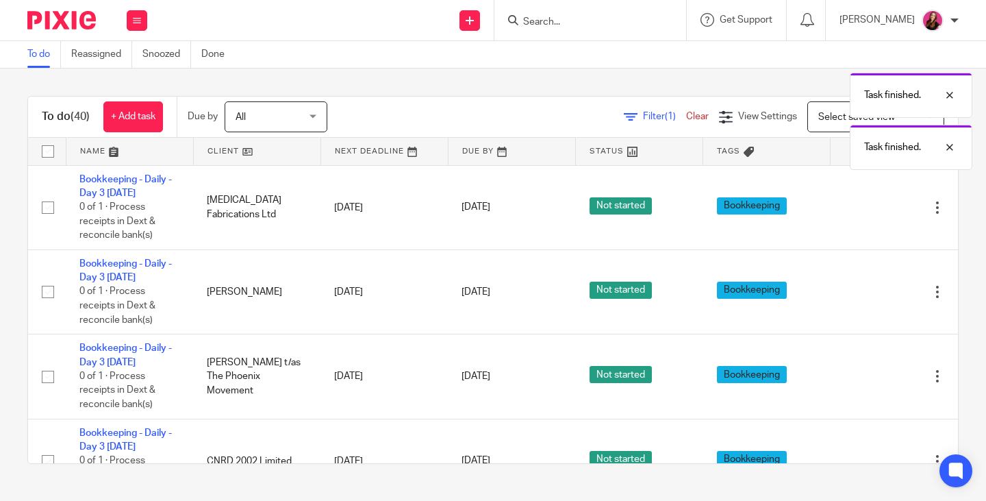
click at [862, 207] on icon at bounding box center [869, 208] width 14 height 14
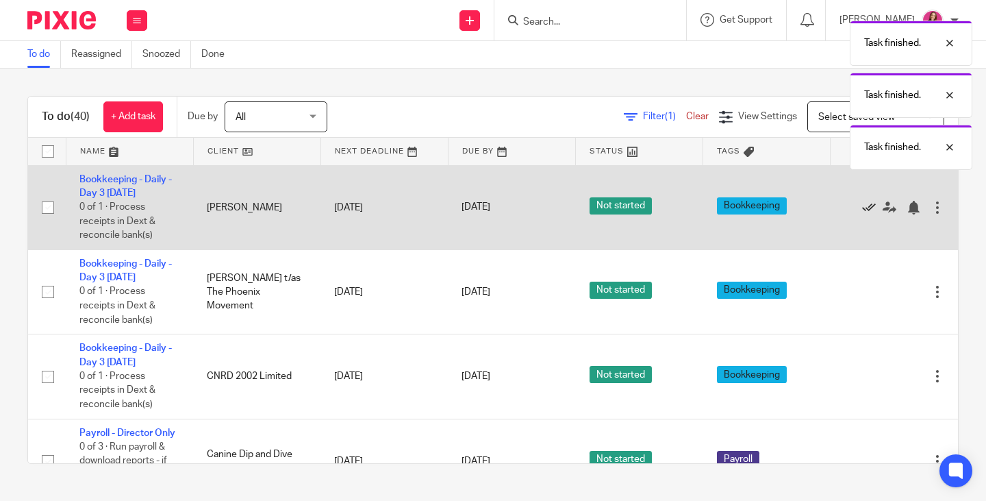
click at [862, 207] on icon at bounding box center [869, 208] width 14 height 14
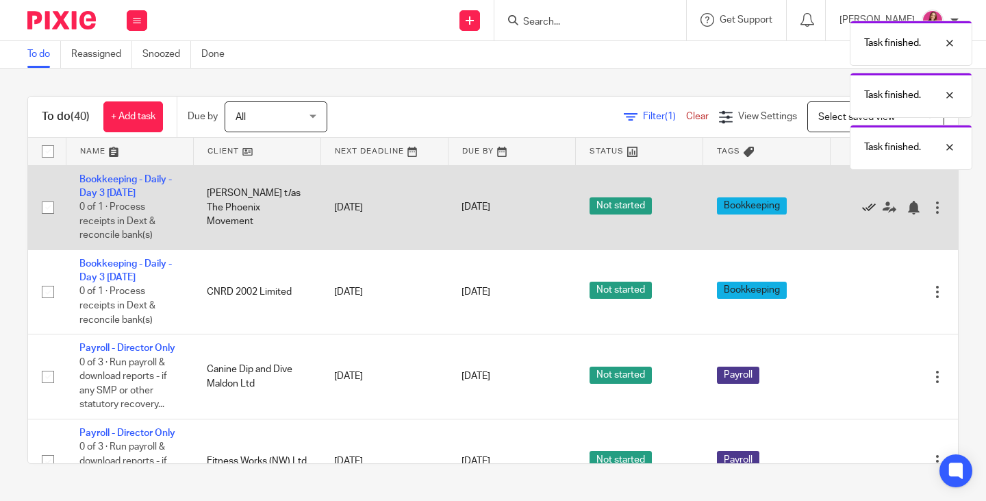
click at [862, 208] on icon at bounding box center [869, 208] width 14 height 14
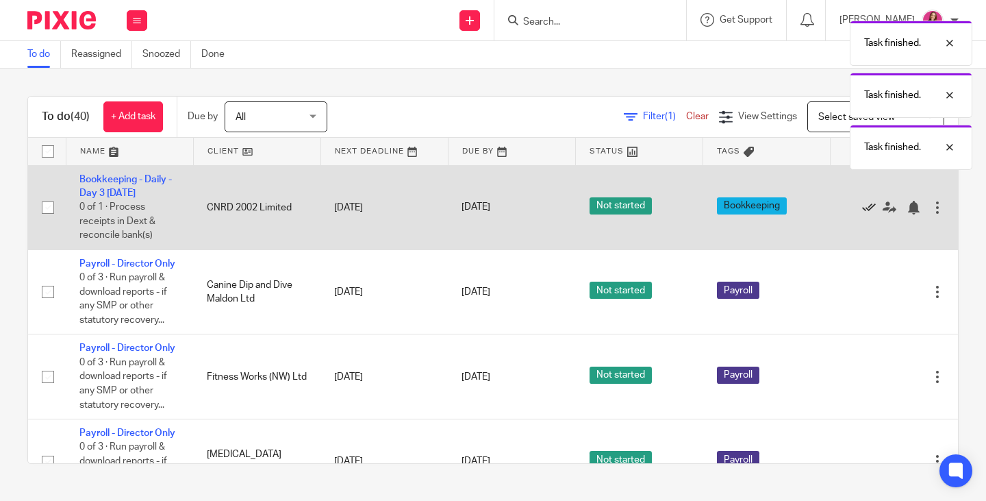
click at [862, 208] on icon at bounding box center [869, 208] width 14 height 14
